Goal: Use online tool/utility: Utilize a website feature to perform a specific function

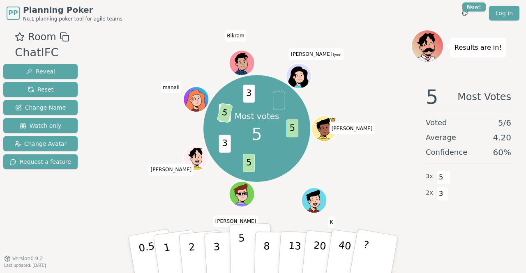
click at [238, 255] on button "5" at bounding box center [251, 255] width 42 height 62
click at [220, 256] on button "3" at bounding box center [226, 255] width 45 height 64
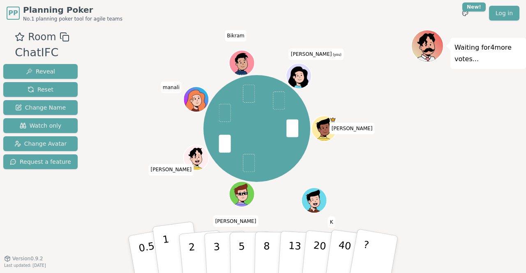
click at [170, 244] on button "1" at bounding box center [176, 254] width 49 height 67
click at [189, 254] on button "2" at bounding box center [201, 254] width 47 height 65
